Goal: Task Accomplishment & Management: Use online tool/utility

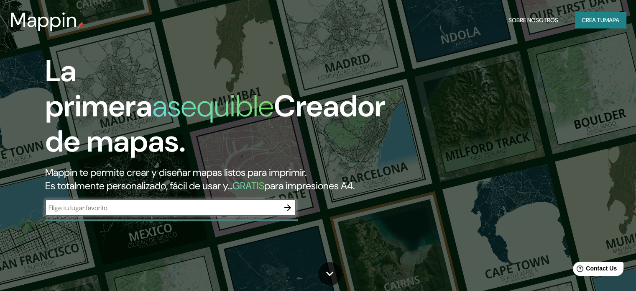
click at [236, 212] on input "text" at bounding box center [162, 208] width 234 height 10
click at [124, 212] on input "rio bravo suchitepequex [GEOGRAPHIC_DATA]" at bounding box center [162, 208] width 234 height 10
type input "rio bravo suchitepequez guatemala"
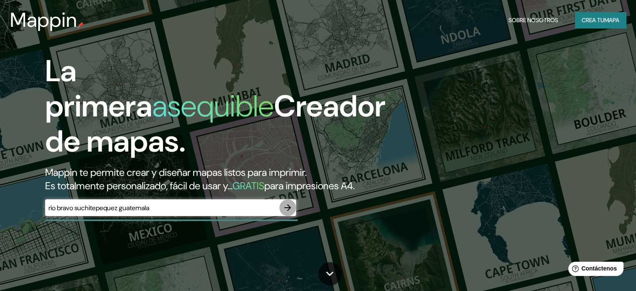
click at [286, 212] on icon "button" at bounding box center [288, 207] width 10 height 10
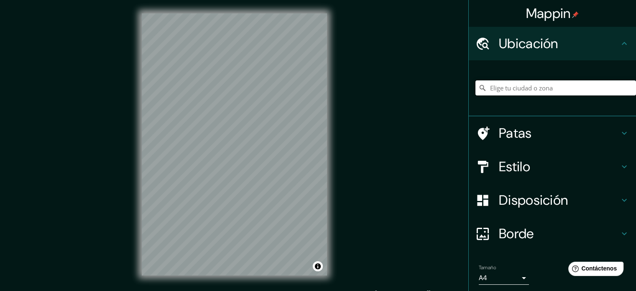
click at [506, 85] on input "Elige tu ciudad o zona" at bounding box center [555, 87] width 161 height 15
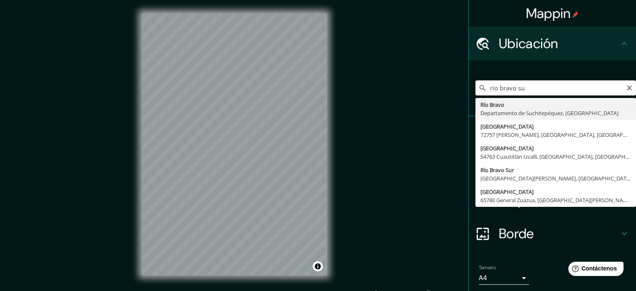
type input "Río Bravo, Departamento de [GEOGRAPHIC_DATA], [GEOGRAPHIC_DATA]"
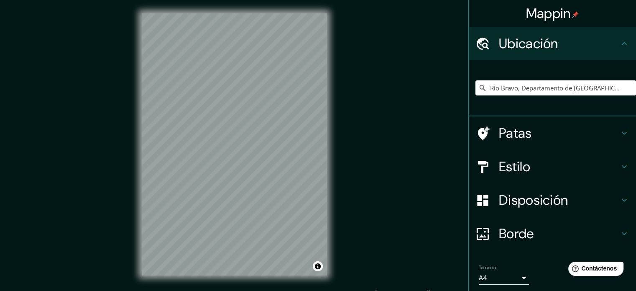
click at [350, 0] on html "Mappin Ubicación Río Bravo, Departamento de [GEOGRAPHIC_DATA], [GEOGRAPHIC_DATA…" at bounding box center [318, 145] width 636 height 291
click at [338, 153] on div "© Mapbox © OpenStreetMap Improve this map" at bounding box center [234, 144] width 212 height 288
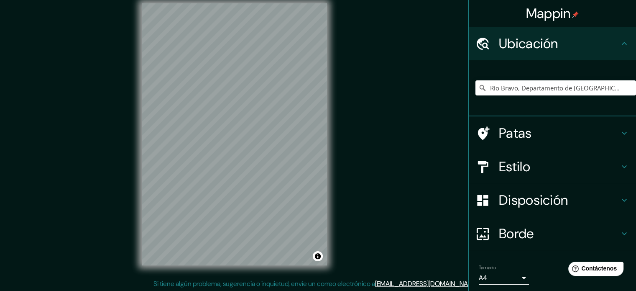
scroll to position [11, 0]
click at [619, 163] on icon at bounding box center [624, 166] width 10 height 10
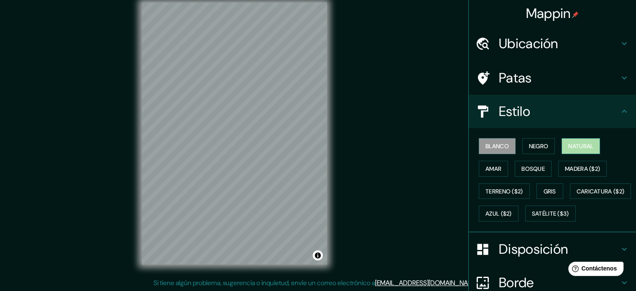
click at [568, 146] on font "Natural" at bounding box center [580, 146] width 25 height 8
click at [521, 165] on font "Bosque" at bounding box center [532, 169] width 23 height 8
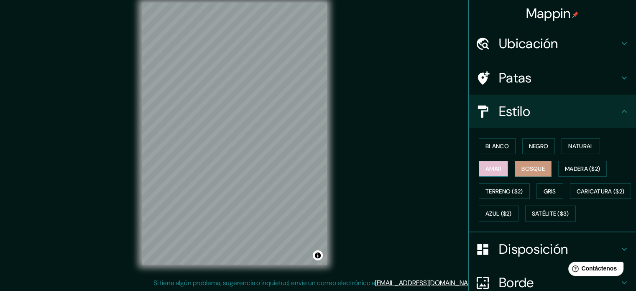
click at [485, 166] on font "Amar" at bounding box center [493, 169] width 16 height 8
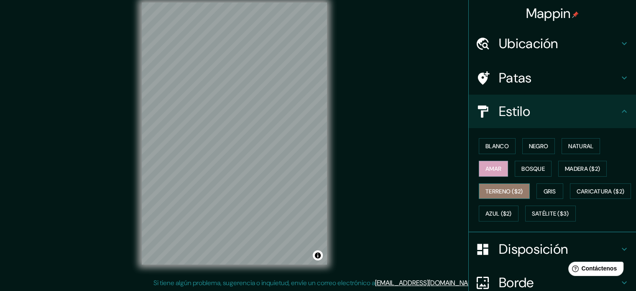
click at [485, 190] on font "Terreno ($2)" at bounding box center [504, 191] width 38 height 8
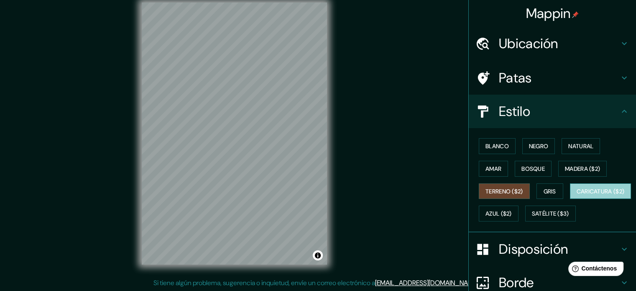
click at [577, 195] on font "Caricatura ($2)" at bounding box center [601, 191] width 48 height 8
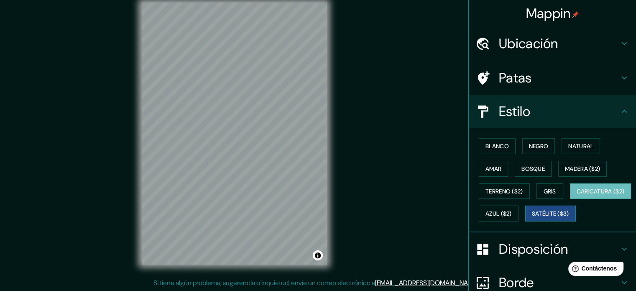
click at [532, 219] on font "Satélite ($3)" at bounding box center [550, 213] width 37 height 11
click at [557, 202] on div "Blanco Negro Natural Amar Bosque Madera ($2) Terreno ($2) Gris Caricatura ($2) …" at bounding box center [555, 180] width 161 height 90
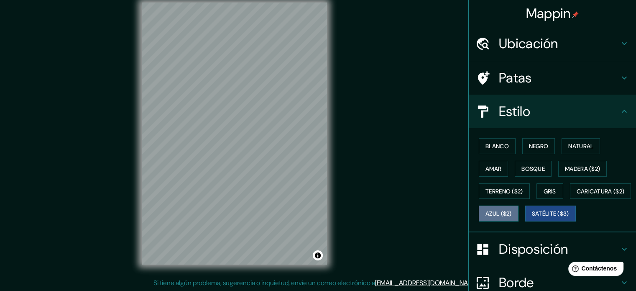
click at [512, 210] on font "Azul ($2)" at bounding box center [498, 214] width 26 height 8
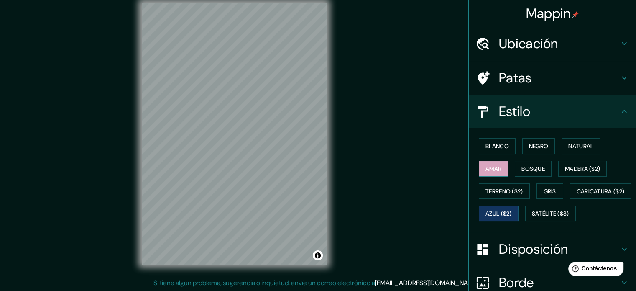
click at [485, 167] on font "Amar" at bounding box center [493, 169] width 16 height 8
click at [485, 146] on font "Blanco" at bounding box center [496, 146] width 23 height 8
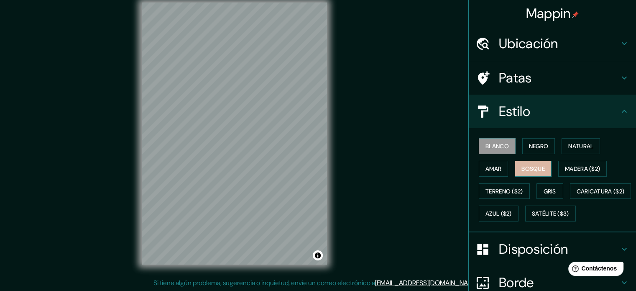
click at [523, 170] on font "Bosque" at bounding box center [532, 169] width 23 height 8
click at [533, 144] on font "Negro" at bounding box center [539, 146] width 20 height 8
click at [532, 165] on font "Bosque" at bounding box center [532, 169] width 23 height 8
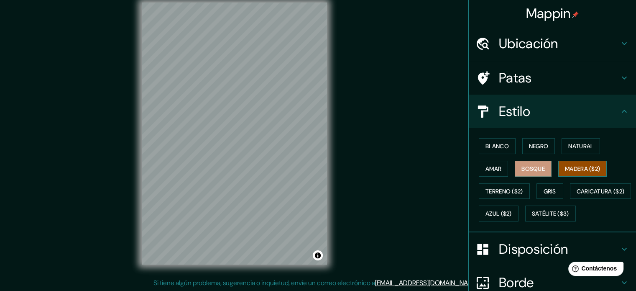
click at [565, 165] on font "Madera ($2)" at bounding box center [582, 169] width 35 height 8
click at [574, 148] on font "Natural" at bounding box center [580, 146] width 25 height 8
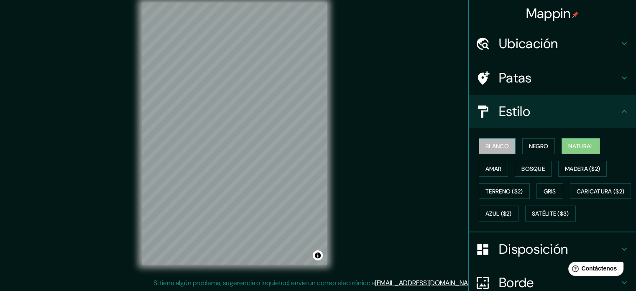
click at [497, 147] on font "Blanco" at bounding box center [496, 146] width 23 height 8
click at [493, 166] on font "Amar" at bounding box center [493, 169] width 16 height 8
click at [492, 148] on font "Blanco" at bounding box center [496, 146] width 23 height 8
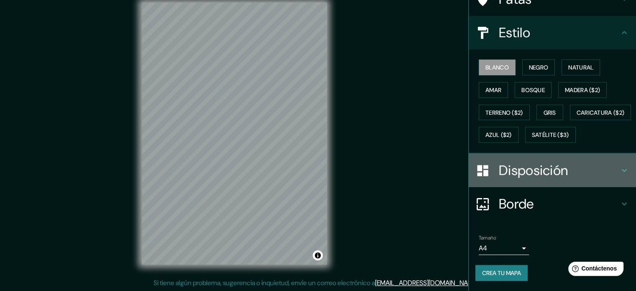
click at [556, 175] on font "Disposición" at bounding box center [533, 170] width 69 height 18
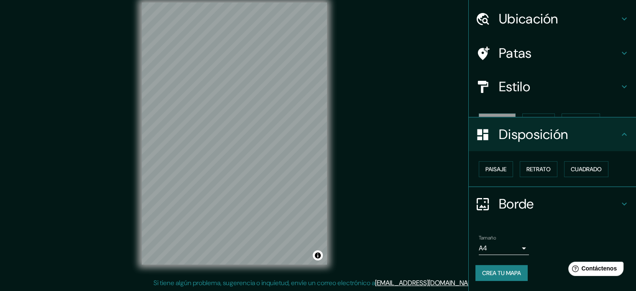
scroll to position [10, 0]
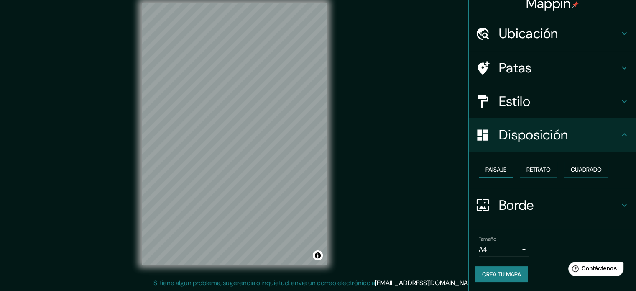
click at [501, 167] on button "Paisaje" at bounding box center [496, 169] width 34 height 16
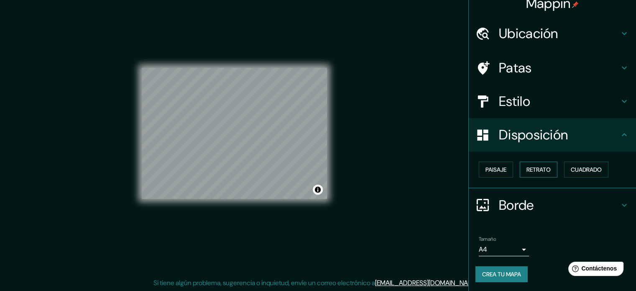
click at [528, 167] on font "Retrato" at bounding box center [538, 170] width 24 height 8
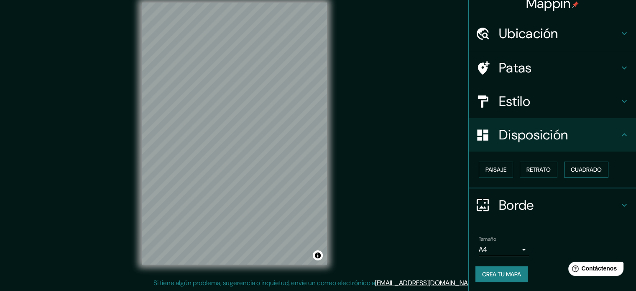
click at [571, 169] on font "Cuadrado" at bounding box center [586, 170] width 31 height 8
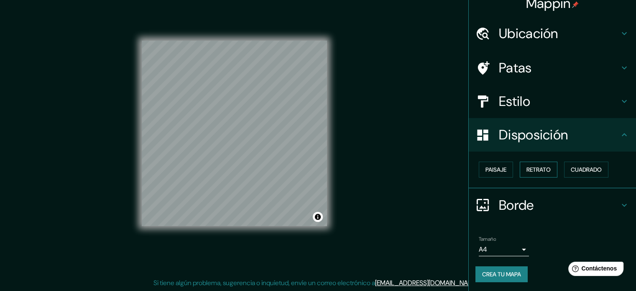
click at [526, 170] on font "Retrato" at bounding box center [538, 170] width 24 height 8
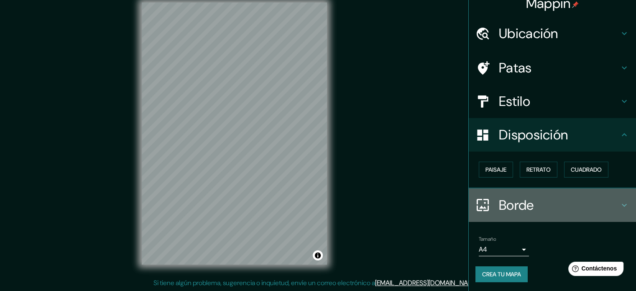
click at [551, 199] on h4 "Borde" at bounding box center [559, 205] width 120 height 17
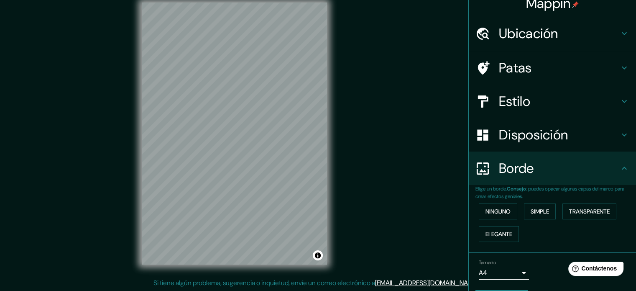
click at [557, 185] on font ": puedes opacar algunas capas del marco para crear efectos geniales." at bounding box center [549, 192] width 149 height 14
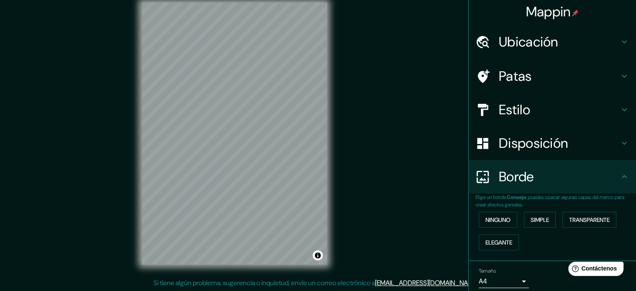
scroll to position [0, 0]
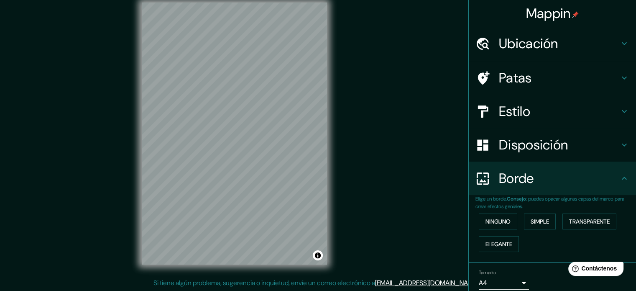
click at [582, 48] on h4 "Ubicación" at bounding box center [559, 43] width 120 height 17
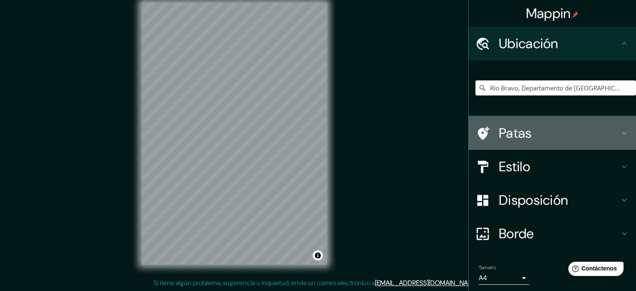
click at [582, 130] on h4 "Patas" at bounding box center [559, 133] width 120 height 17
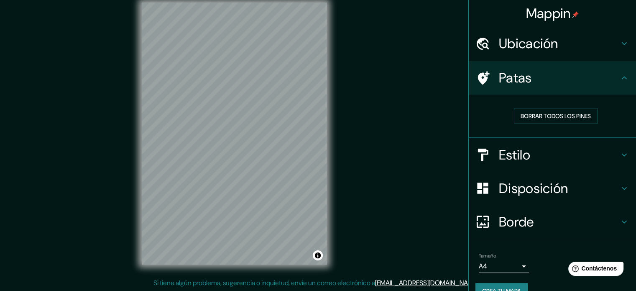
click at [592, 90] on div "Patas" at bounding box center [552, 77] width 167 height 33
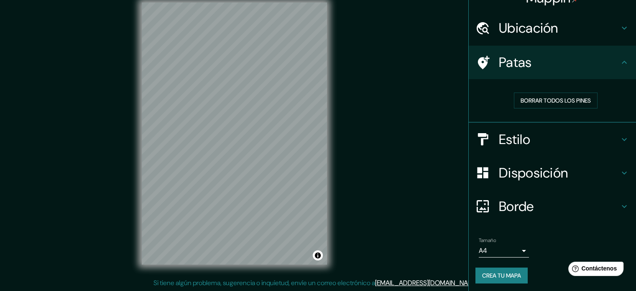
scroll to position [17, 0]
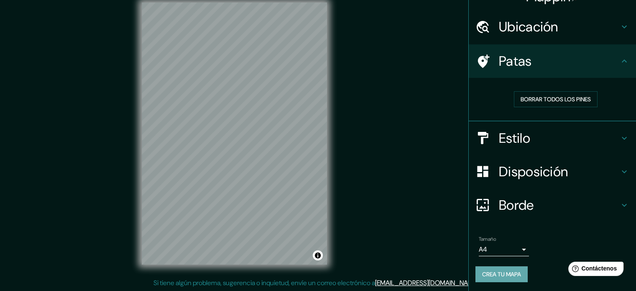
click at [505, 270] on font "Crea tu mapa" at bounding box center [501, 274] width 39 height 8
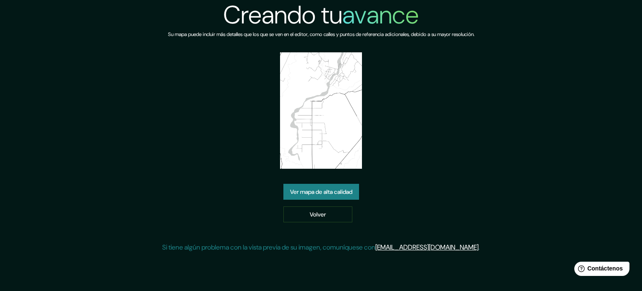
click at [318, 127] on img at bounding box center [321, 110] width 82 height 116
click at [313, 189] on font "Ver mapa de alta calidad" at bounding box center [321, 192] width 62 height 8
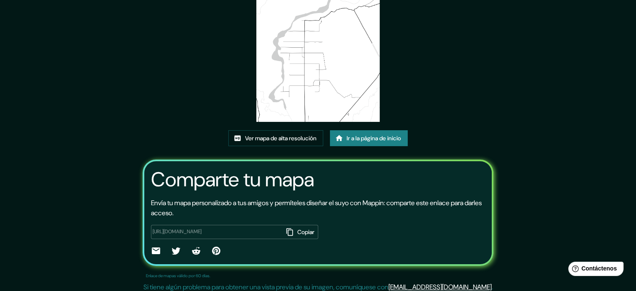
scroll to position [94, 0]
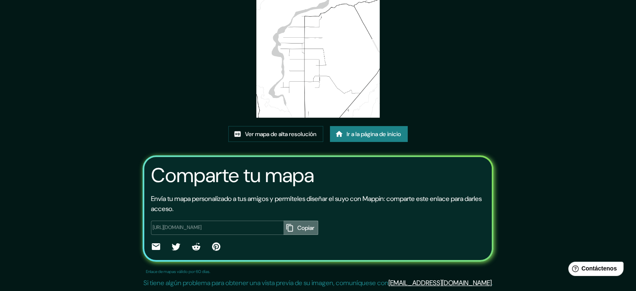
click at [283, 225] on button "Copiar" at bounding box center [300, 227] width 35 height 14
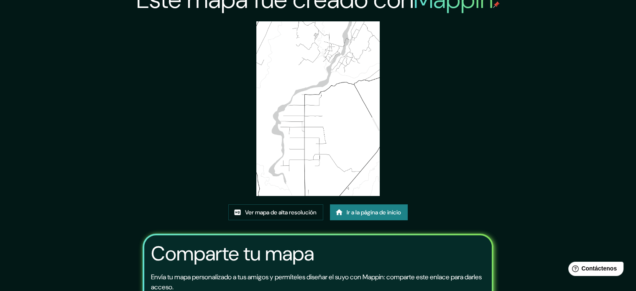
scroll to position [0, 0]
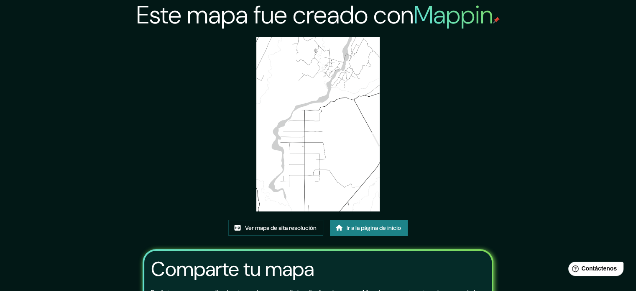
click at [329, 161] on img at bounding box center [317, 124] width 123 height 174
click at [300, 227] on font "Ver mapa de alta resolución" at bounding box center [280, 228] width 71 height 8
